Goal: Task Accomplishment & Management: Manage account settings

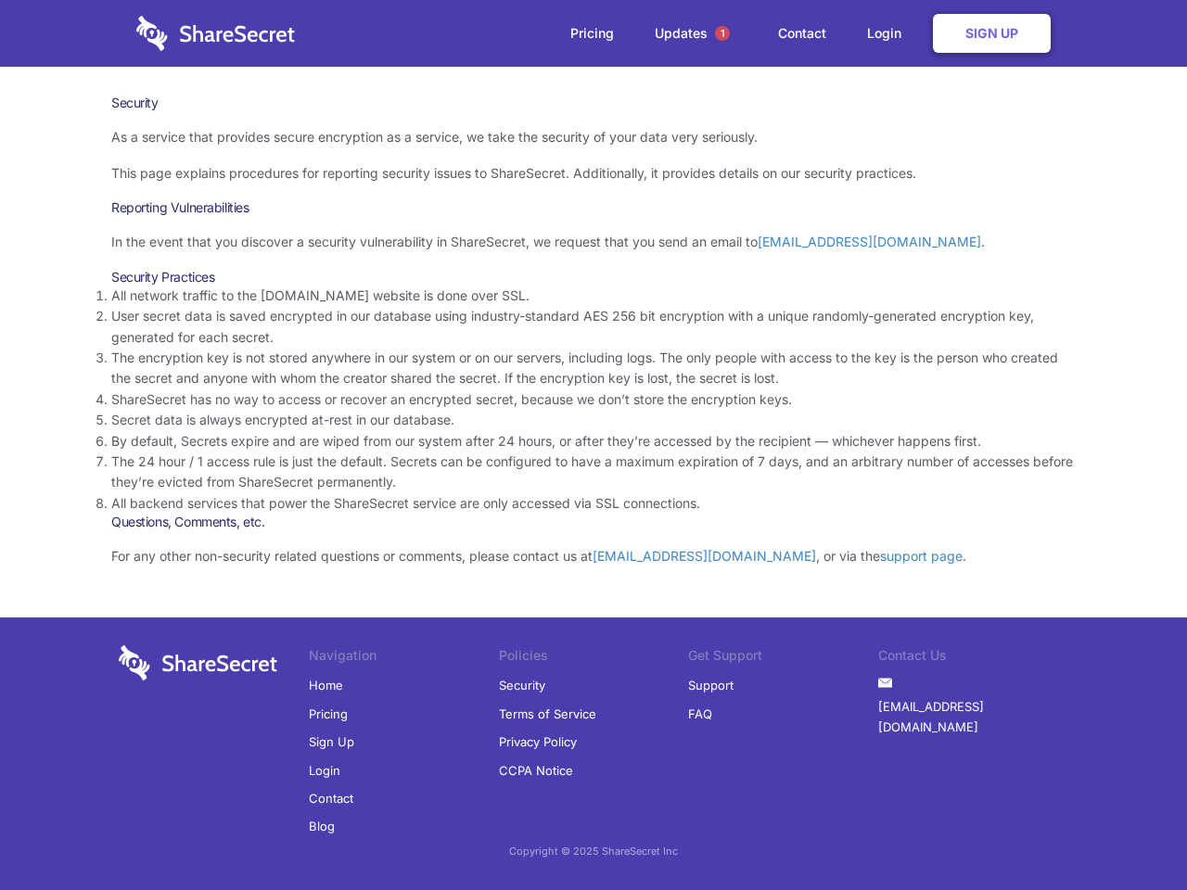
click at [594, 445] on li "By default, Secrets expire and are wiped from our system after 24 hours, or aft…" at bounding box center [593, 441] width 964 height 20
click at [722, 33] on span "1" at bounding box center [722, 33] width 15 height 15
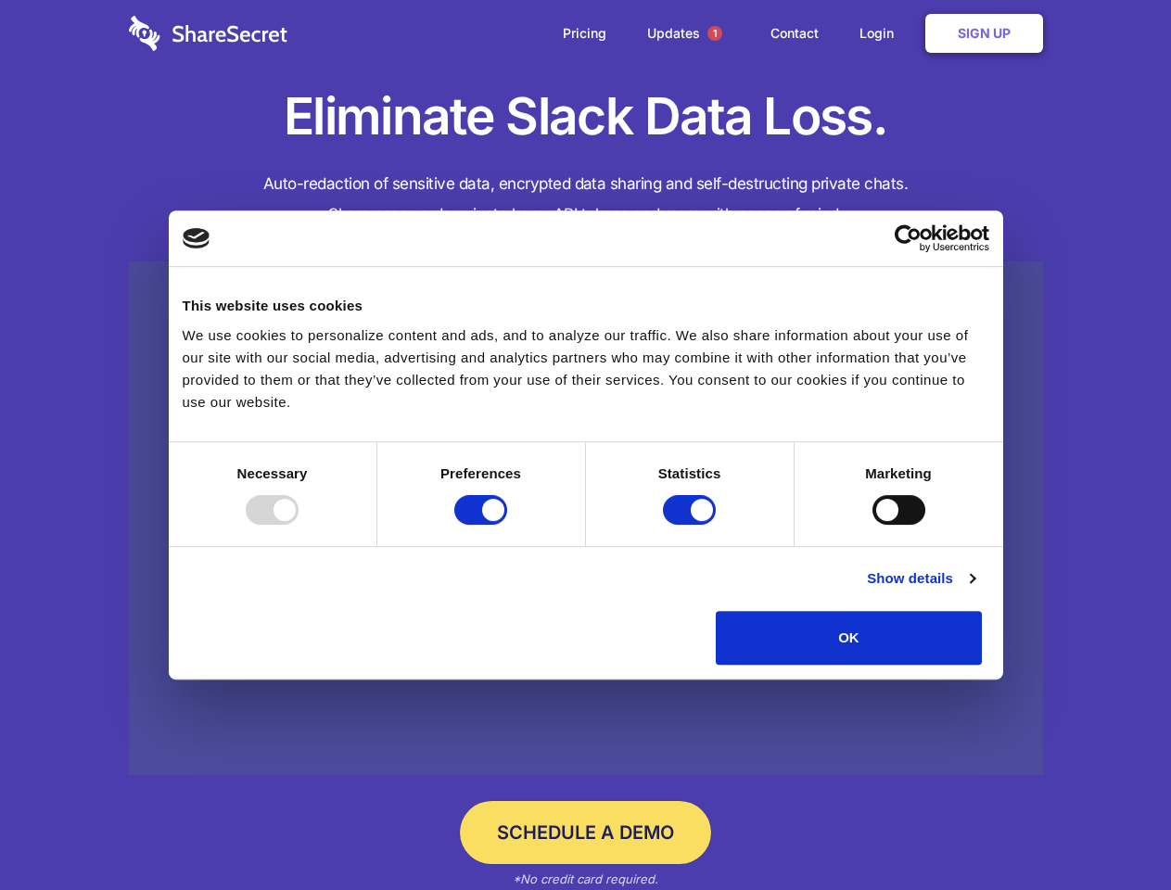
click at [299, 525] on div at bounding box center [272, 510] width 53 height 30
click at [507, 525] on input "Preferences" at bounding box center [480, 510] width 53 height 30
checkbox input "false"
click at [692, 525] on input "Statistics" at bounding box center [689, 510] width 53 height 30
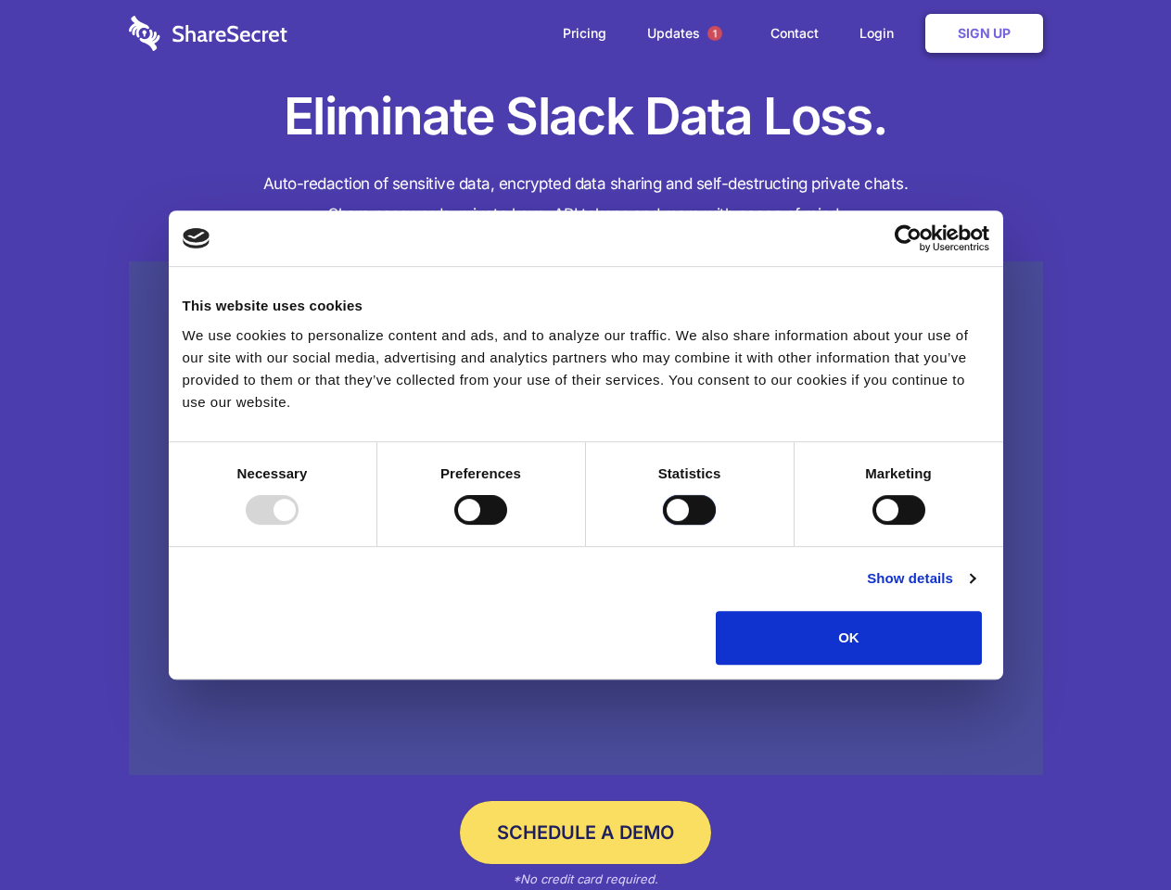
checkbox input "false"
click at [873, 525] on input "Marketing" at bounding box center [899, 510] width 53 height 30
checkbox input "true"
click at [975, 590] on link "Show details" at bounding box center [921, 579] width 108 height 22
